Goal: Transaction & Acquisition: Purchase product/service

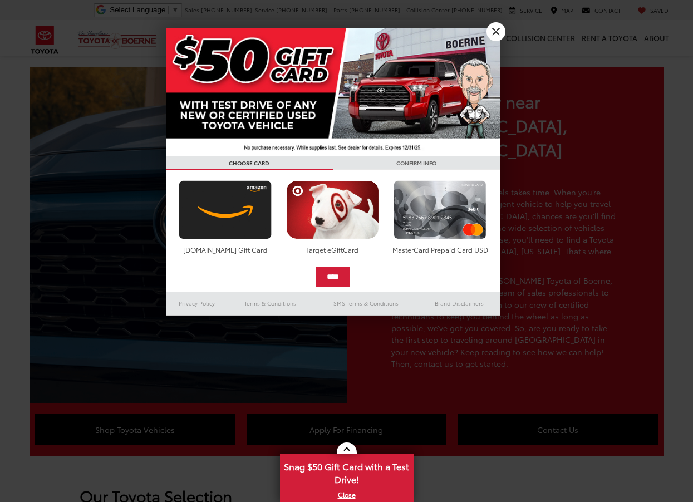
click at [497, 30] on link "X" at bounding box center [495, 31] width 19 height 19
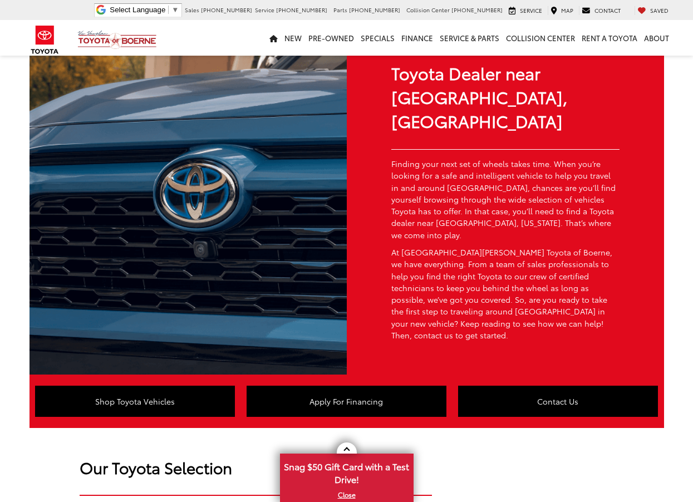
scroll to position [27, 0]
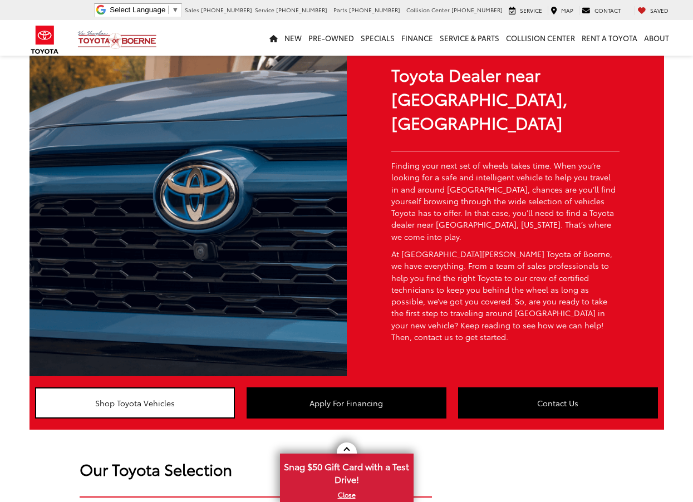
click at [136, 387] on link "Shop Toyota Vehicles" at bounding box center [135, 402] width 200 height 31
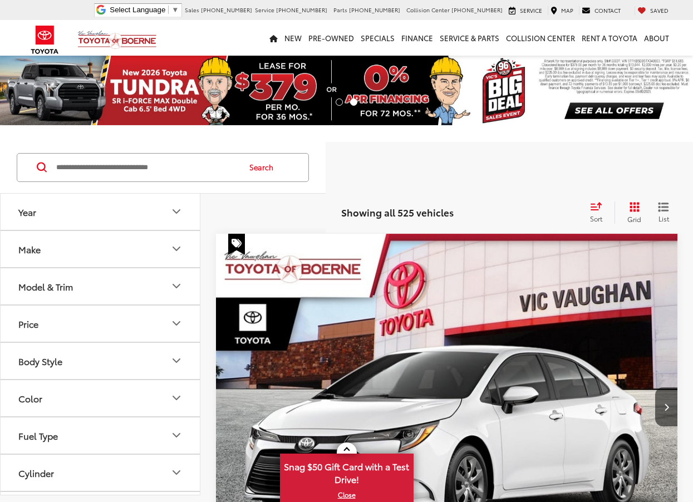
click at [56, 167] on input "Search by Make, Model, or Keyword" at bounding box center [147, 167] width 184 height 27
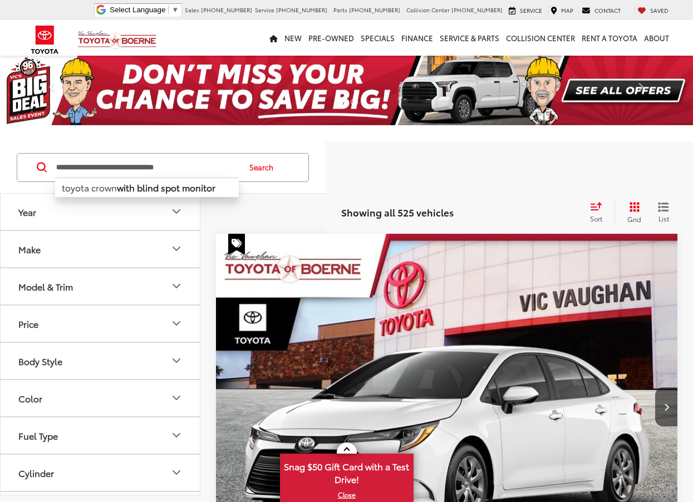
click at [289, 167] on button "Search" at bounding box center [264, 168] width 51 height 28
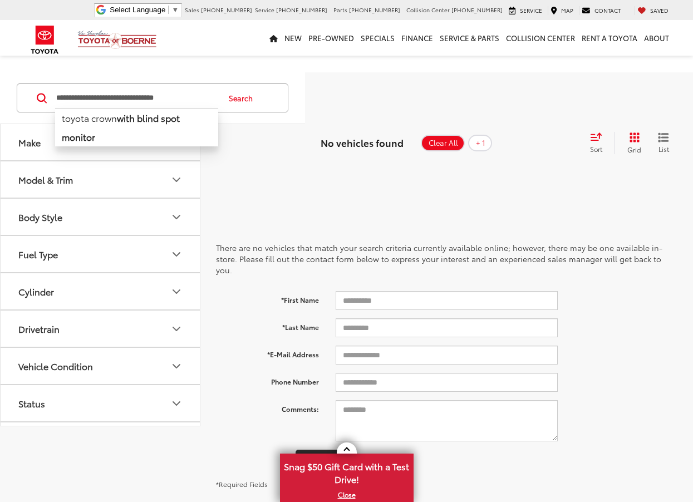
click at [218, 102] on input "**********" at bounding box center [136, 98] width 163 height 27
type input "**********"
click at [269, 98] on button "Search" at bounding box center [243, 98] width 51 height 28
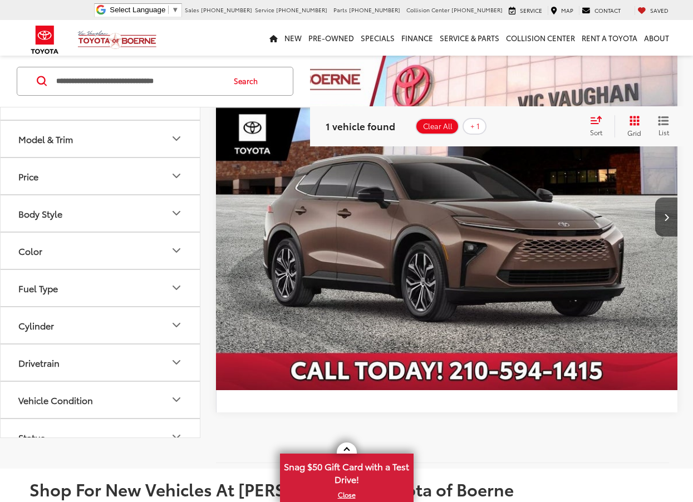
scroll to position [190, 0]
click at [353, 235] on img "2025 Toyota Toyota Crown Signia Limited 0" at bounding box center [446, 217] width 463 height 347
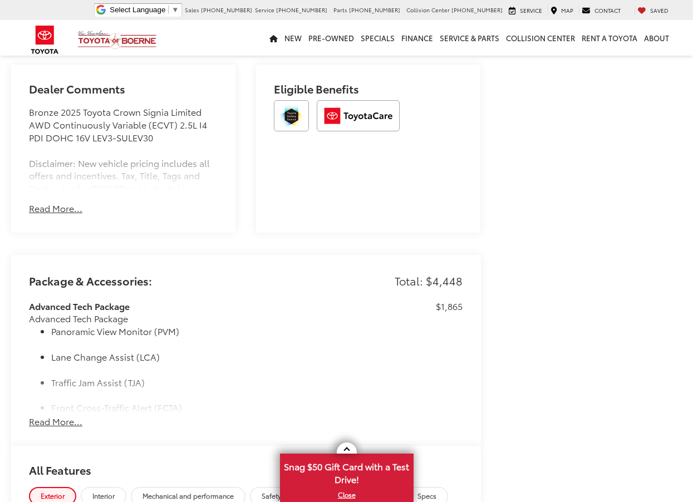
scroll to position [683, 0]
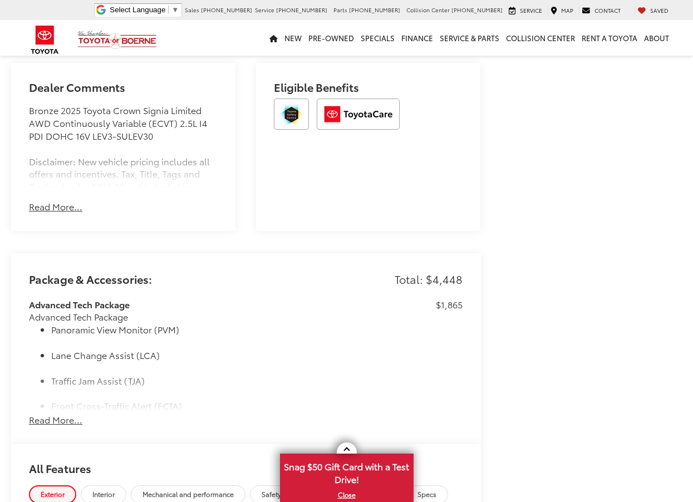
click at [47, 425] on button "Read More..." at bounding box center [55, 419] width 53 height 13
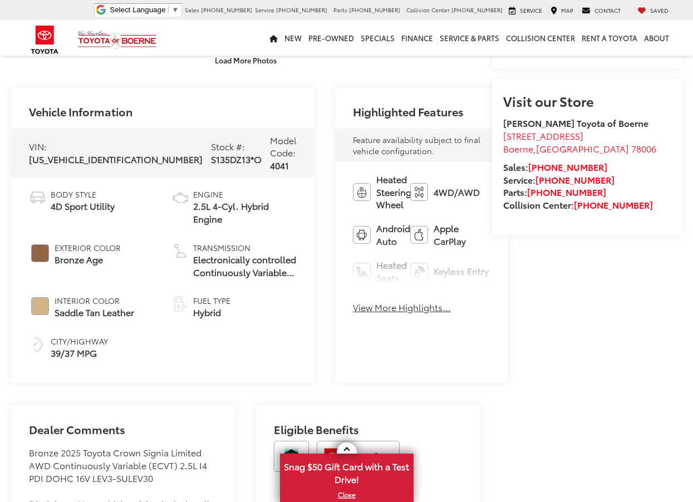
scroll to position [338, 0]
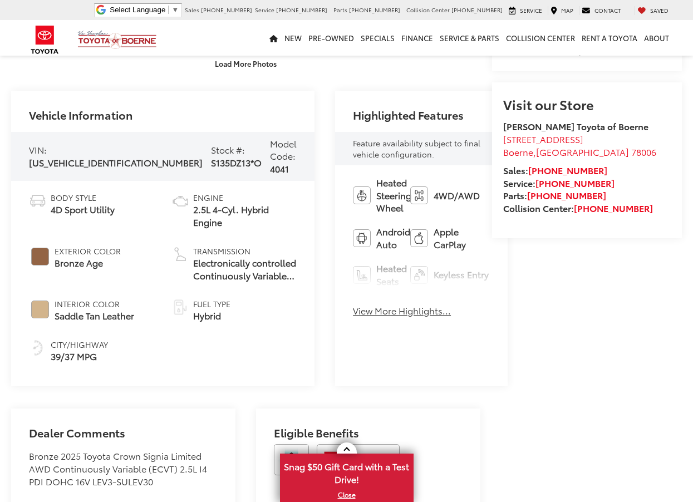
click at [353, 311] on button "View More Highlights..." at bounding box center [402, 310] width 98 height 13
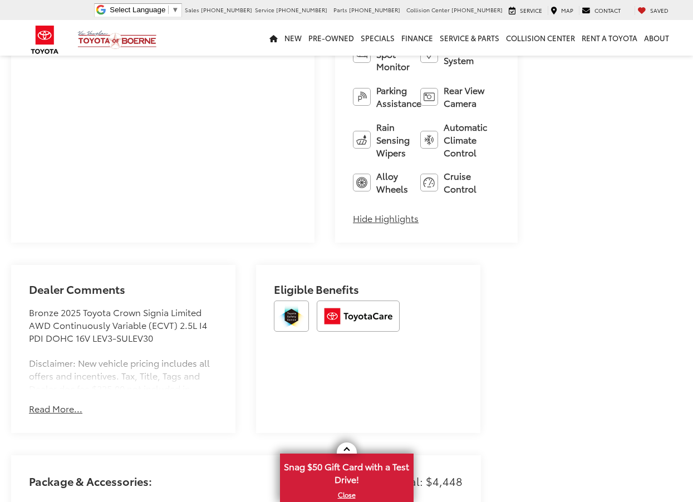
scroll to position [700, 0]
click at [45, 402] on button "Read More..." at bounding box center [55, 408] width 53 height 13
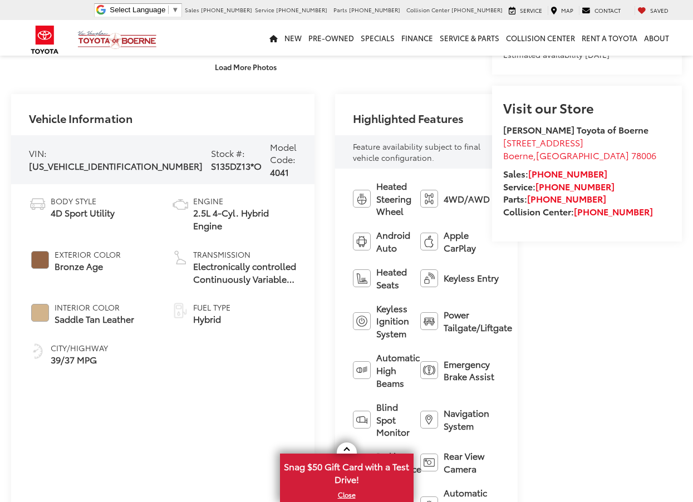
scroll to position [334, 0]
click at [42, 265] on span "#936445" at bounding box center [40, 261] width 18 height 18
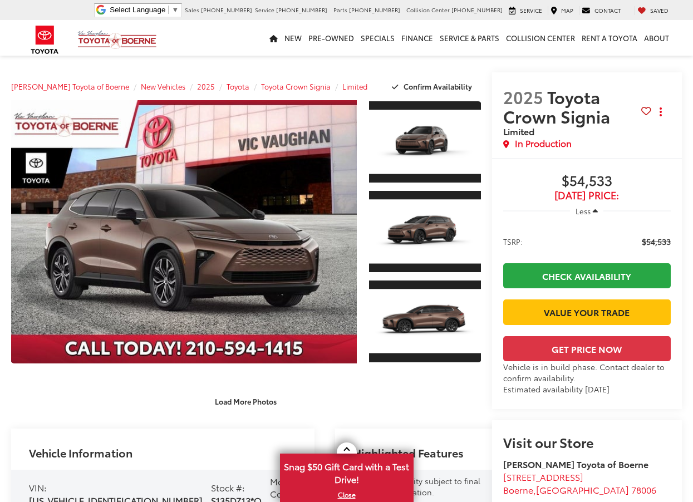
scroll to position [0, 0]
click at [277, 87] on span "Toyota Crown Signia" at bounding box center [296, 86] width 70 height 10
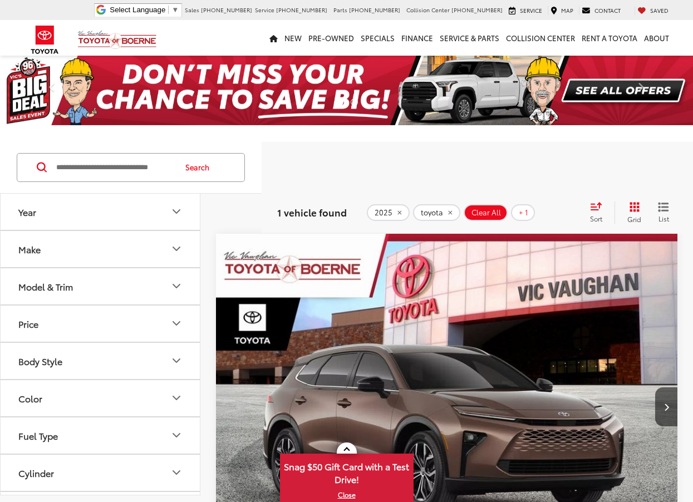
click at [176, 400] on icon "Color" at bounding box center [176, 397] width 7 height 3
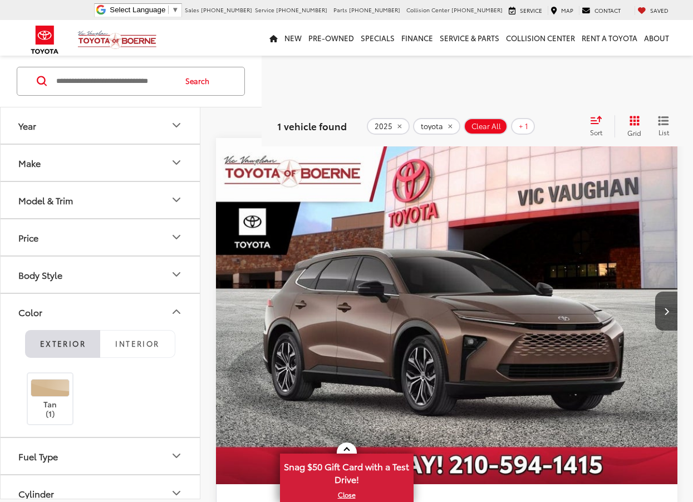
scroll to position [107, 0]
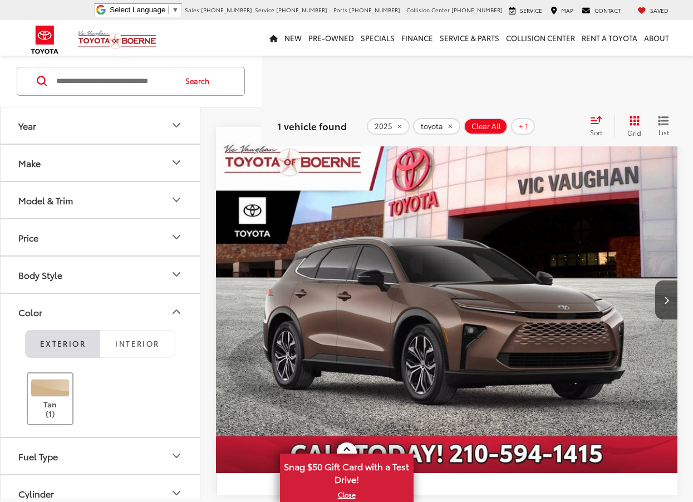
click at [52, 391] on div at bounding box center [51, 389] width 40 height 18
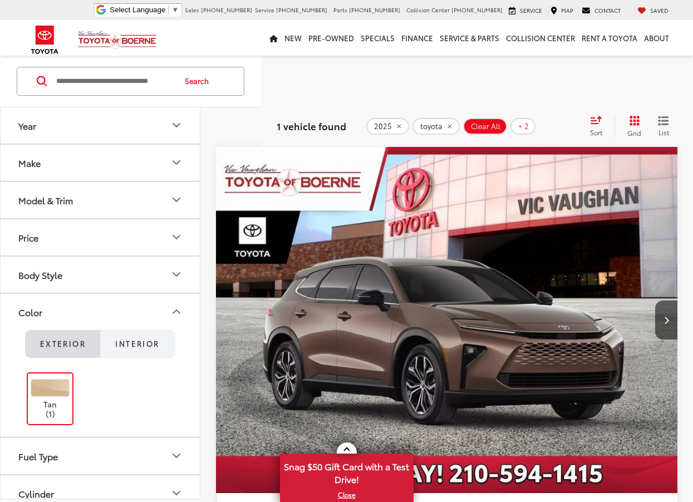
click at [135, 344] on span "Interior" at bounding box center [137, 343] width 44 height 10
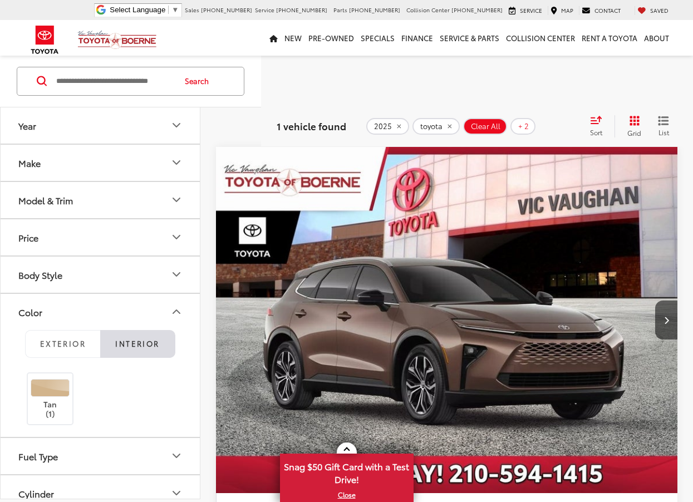
click at [135, 344] on li "Interior" at bounding box center [137, 344] width 75 height 28
click at [134, 344] on li "Interior" at bounding box center [137, 344] width 75 height 28
click at [52, 392] on div at bounding box center [51, 389] width 40 height 18
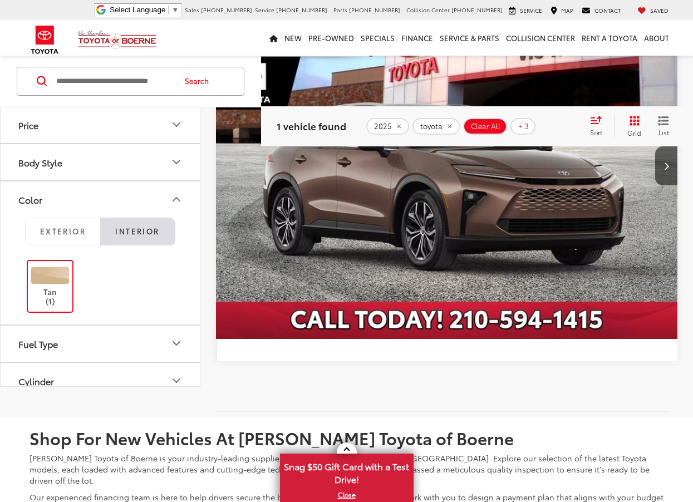
scroll to position [242, 0]
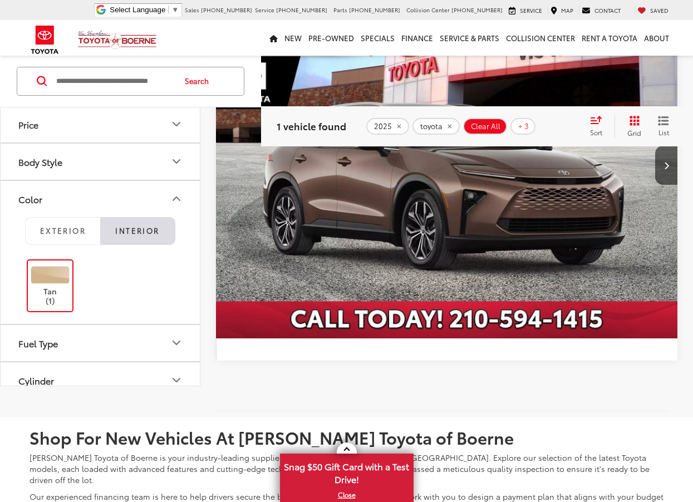
click at [164, 343] on button "Fuel Type" at bounding box center [101, 342] width 200 height 36
click at [22, 370] on label "Hybrid (1)" at bounding box center [100, 371] width 170 height 19
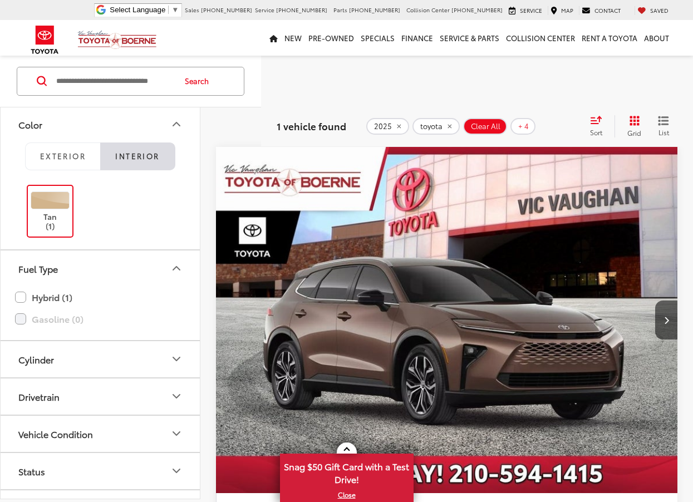
scroll to position [188, 0]
click at [18, 319] on label "Gasoline (0)" at bounding box center [100, 318] width 170 height 19
click at [23, 317] on label "Gasoline (0)" at bounding box center [100, 318] width 170 height 19
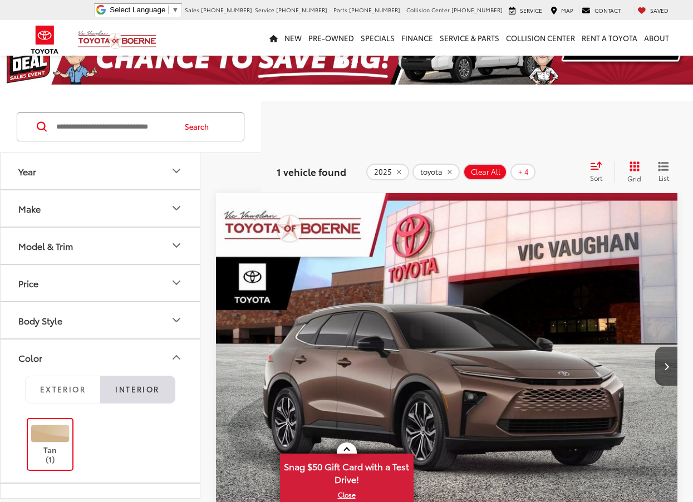
scroll to position [0, 0]
click at [70, 245] on div "Model & Trim" at bounding box center [45, 245] width 55 height 11
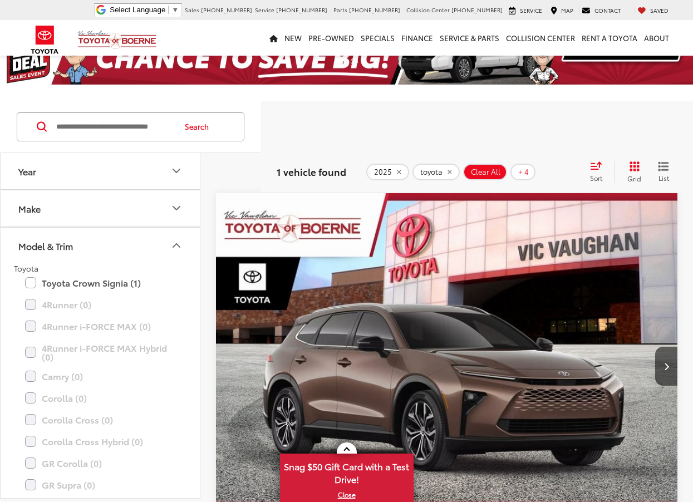
click at [179, 171] on icon "Year" at bounding box center [176, 170] width 7 height 3
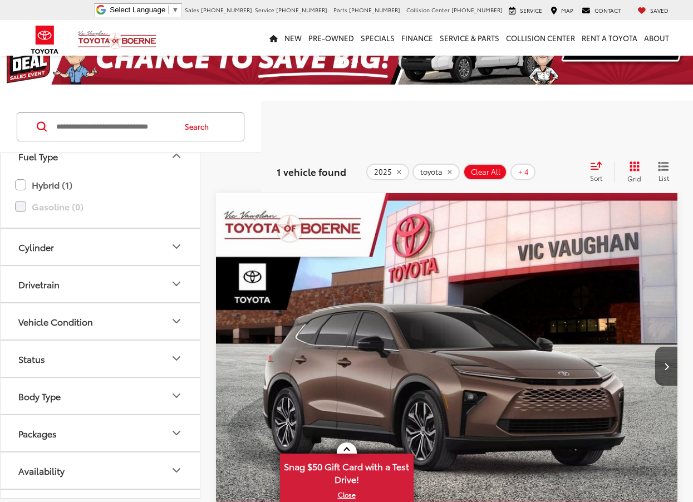
scroll to position [978, 0]
click at [176, 351] on icon "Status" at bounding box center [176, 355] width 13 height 13
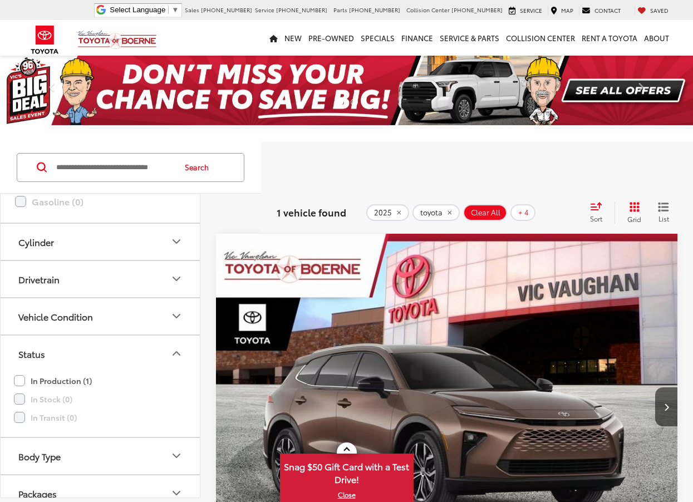
scroll to position [0, 0]
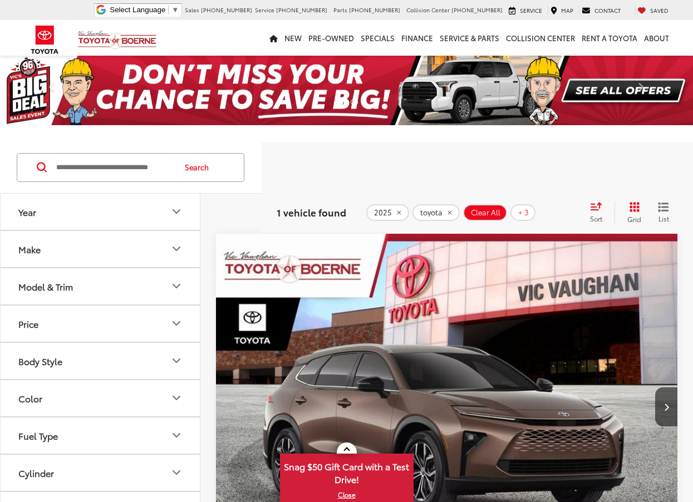
scroll to position [242, 0]
